Goal: Transaction & Acquisition: Book appointment/travel/reservation

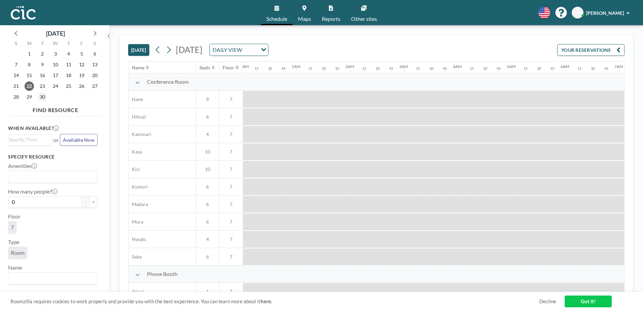
scroll to position [0, 820]
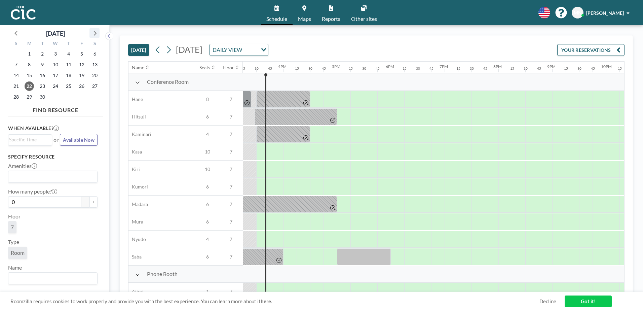
click at [94, 34] on icon at bounding box center [94, 33] width 9 height 9
click at [54, 65] on span "8" at bounding box center [55, 64] width 9 height 9
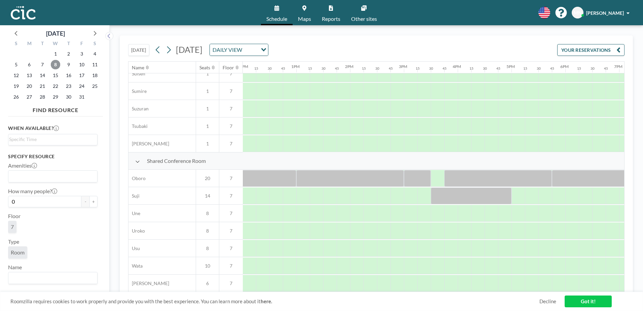
scroll to position [413, 646]
drag, startPoint x: 425, startPoint y: 192, endPoint x: 420, endPoint y: 196, distance: 6.5
click at [420, 196] on div at bounding box center [423, 195] width 13 height 17
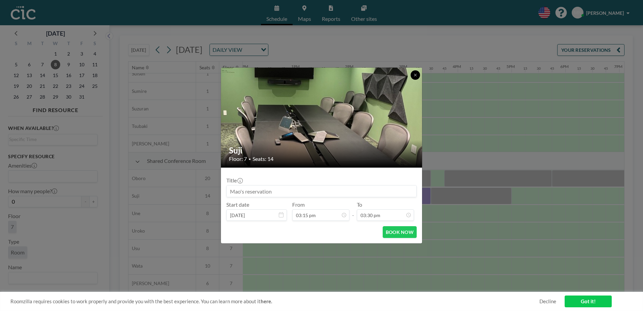
click at [419, 75] on button at bounding box center [414, 74] width 9 height 9
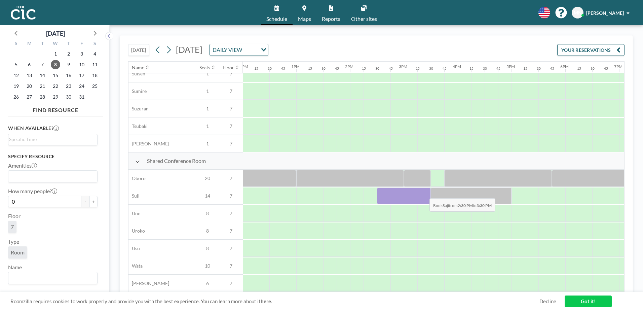
drag, startPoint x: 381, startPoint y: 193, endPoint x: 424, endPoint y: 193, distance: 42.7
click at [424, 193] on div at bounding box center [404, 195] width 54 height 17
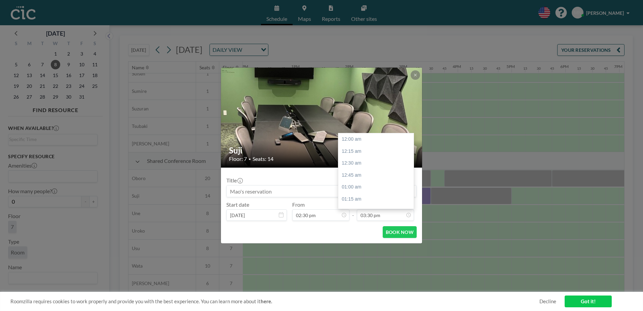
scroll to position [742, 0]
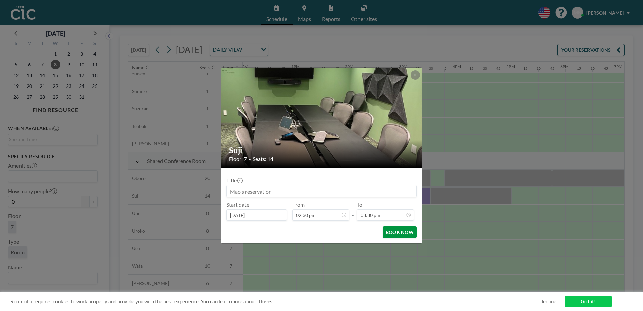
click at [407, 233] on button "BOOK NOW" at bounding box center [400, 232] width 34 height 12
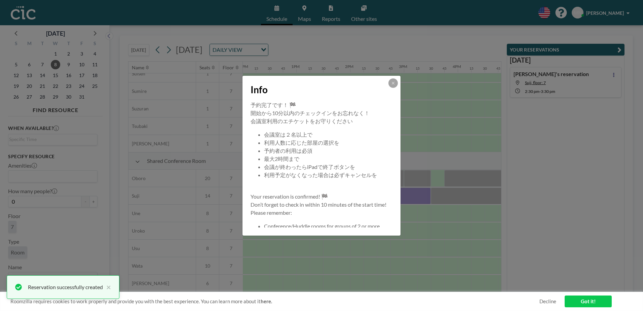
drag, startPoint x: 407, startPoint y: 233, endPoint x: 390, endPoint y: 142, distance: 92.2
drag, startPoint x: 390, startPoint y: 142, endPoint x: 389, endPoint y: 82, distance: 60.2
click at [388, 82] on div "Info" at bounding box center [321, 88] width 158 height 25
click at [393, 82] on icon at bounding box center [393, 83] width 4 height 4
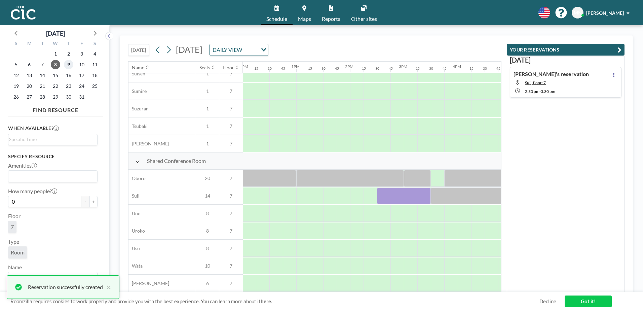
click at [72, 63] on span "9" at bounding box center [68, 64] width 9 height 9
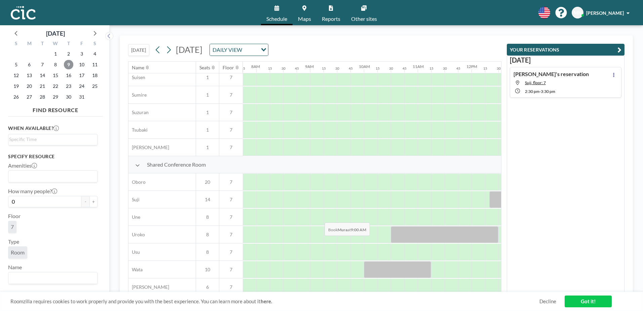
scroll to position [408, 417]
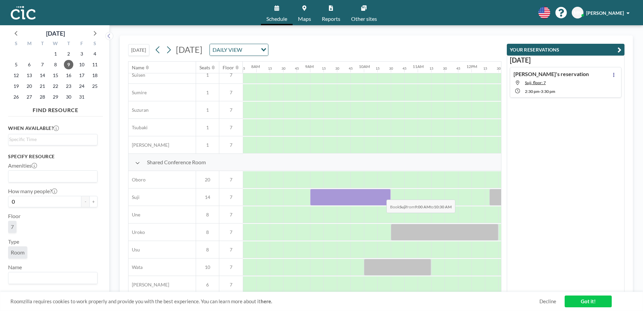
drag, startPoint x: 319, startPoint y: 196, endPoint x: 381, endPoint y: 194, distance: 61.5
click at [381, 194] on div at bounding box center [350, 197] width 81 height 17
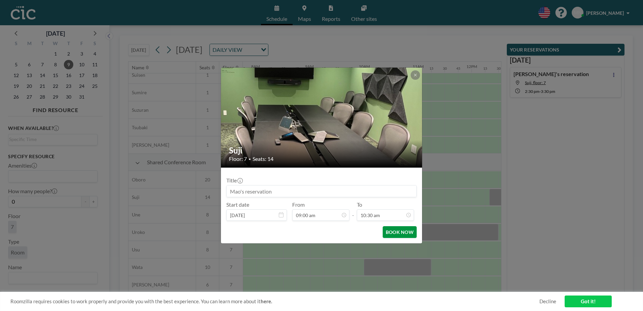
scroll to position [503, 0]
click at [393, 227] on button "BOOK NOW" at bounding box center [400, 232] width 34 height 12
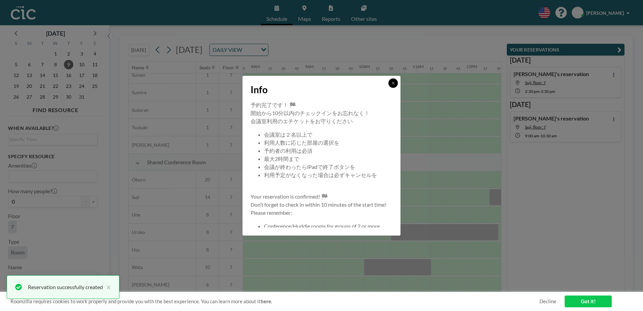
click at [395, 82] on button at bounding box center [392, 82] width 9 height 9
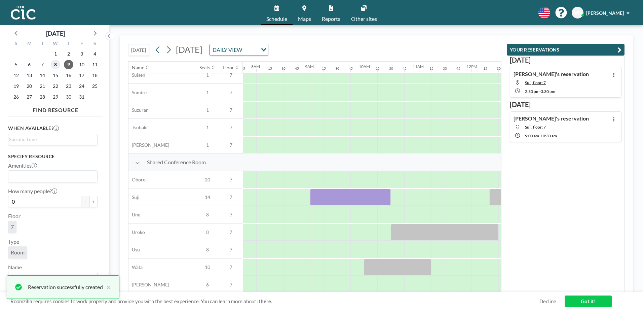
click at [55, 63] on span "8" at bounding box center [55, 64] width 9 height 9
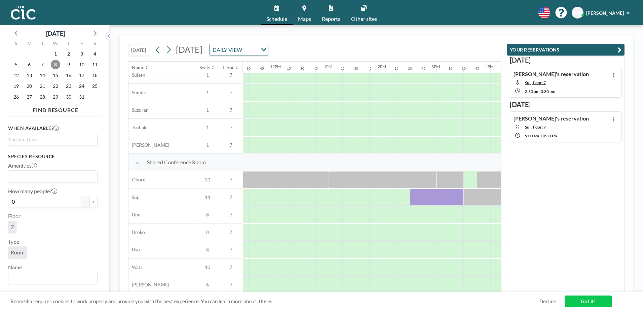
scroll to position [408, 607]
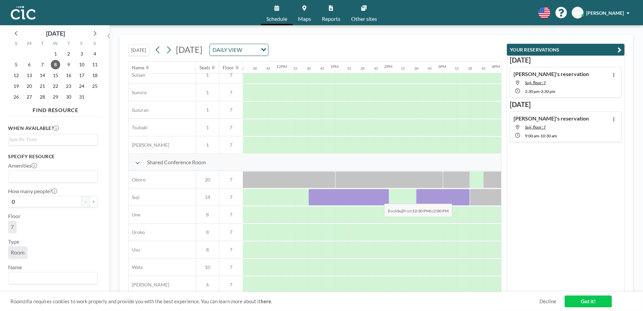
drag, startPoint x: 316, startPoint y: 195, endPoint x: 378, endPoint y: 199, distance: 61.9
click at [378, 199] on div at bounding box center [348, 197] width 81 height 17
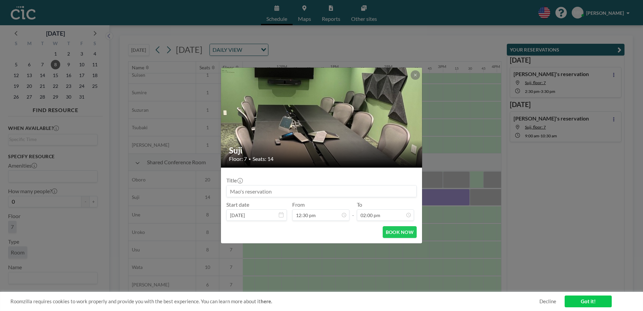
scroll to position [670, 0]
click at [395, 235] on button "BOOK NOW" at bounding box center [400, 232] width 34 height 12
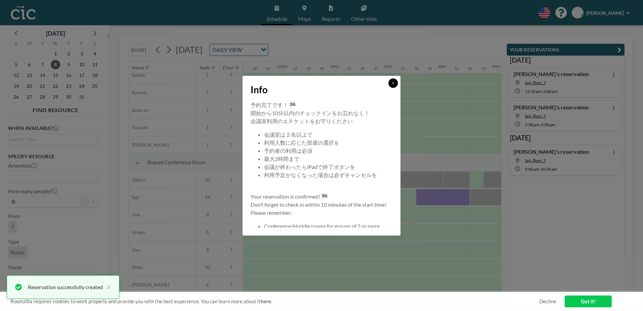
click at [391, 82] on icon at bounding box center [393, 83] width 4 height 4
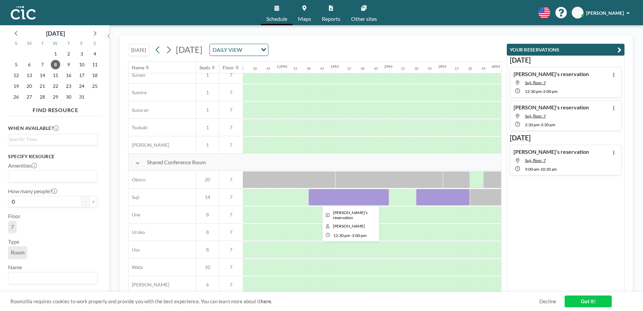
click at [346, 195] on div at bounding box center [348, 197] width 81 height 17
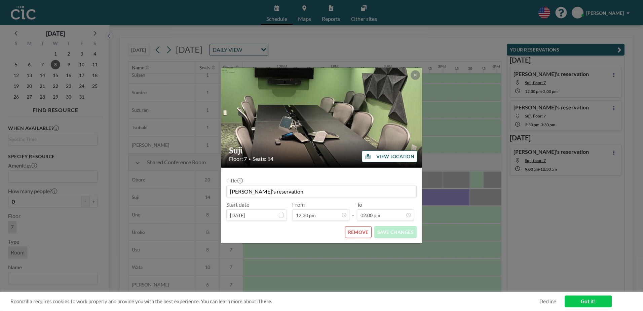
click at [362, 235] on button "REMOVE" at bounding box center [358, 232] width 27 height 12
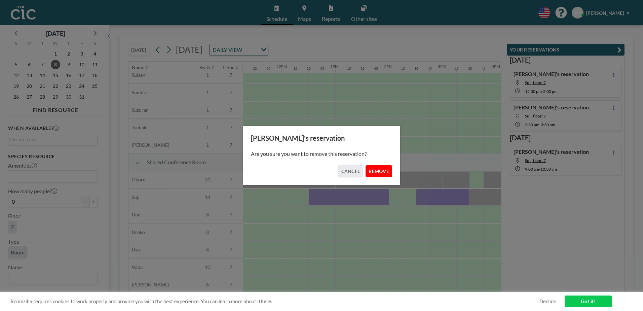
click at [381, 171] on button "REMOVE" at bounding box center [378, 171] width 27 height 12
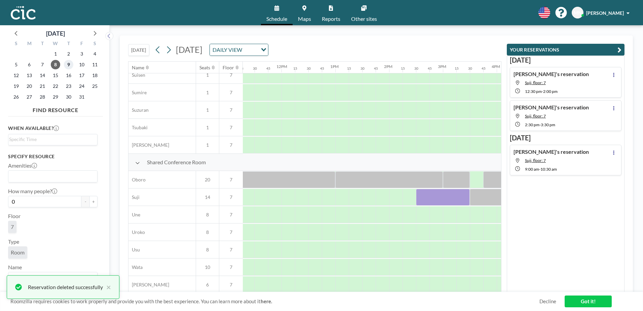
click at [70, 66] on span "9" at bounding box center [68, 64] width 9 height 9
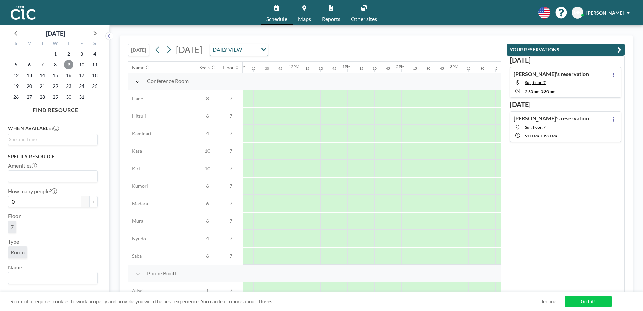
scroll to position [0, 595]
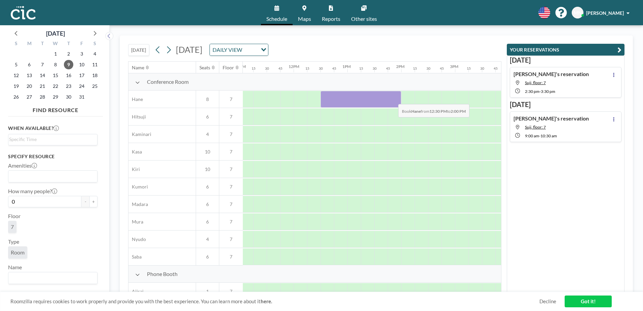
drag, startPoint x: 326, startPoint y: 102, endPoint x: 393, endPoint y: 99, distance: 66.3
click at [393, 99] on div at bounding box center [360, 99] width 81 height 17
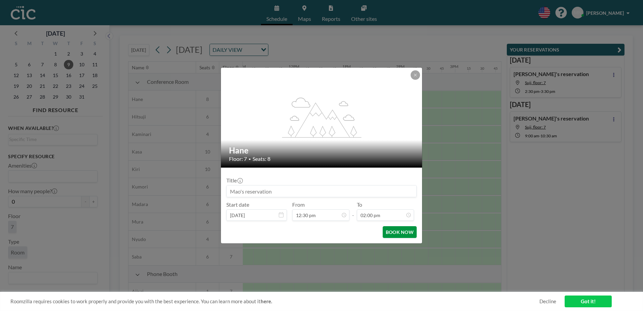
scroll to position [670, 0]
click at [395, 231] on button "BOOK NOW" at bounding box center [400, 232] width 34 height 12
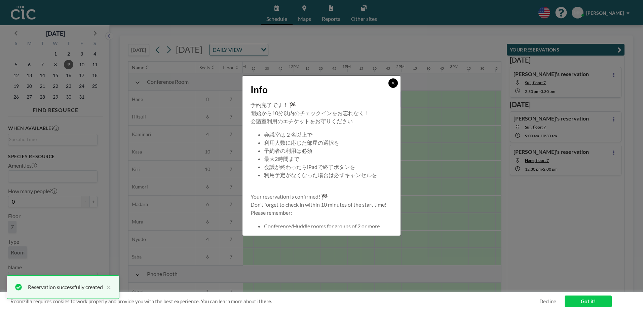
click at [392, 82] on icon at bounding box center [393, 83] width 2 height 2
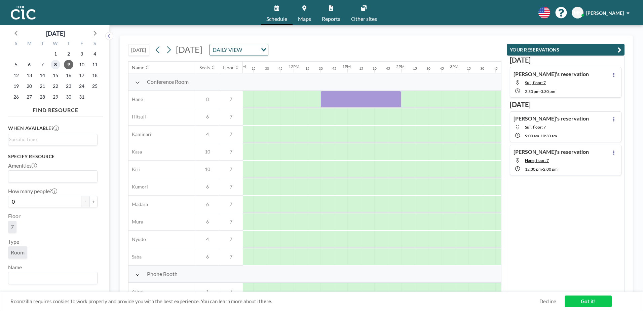
click at [58, 65] on span "8" at bounding box center [55, 64] width 9 height 9
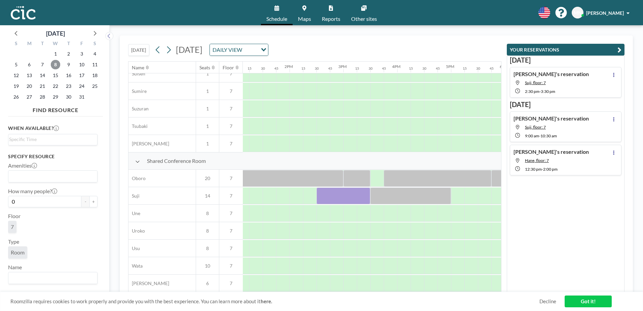
scroll to position [413, 769]
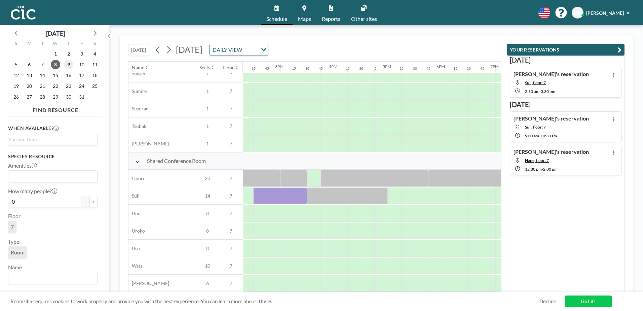
click at [68, 66] on span "9" at bounding box center [68, 64] width 9 height 9
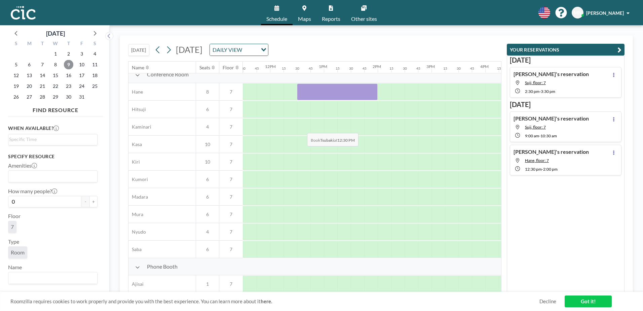
scroll to position [0, 618]
